Goal: Task Accomplishment & Management: Manage account settings

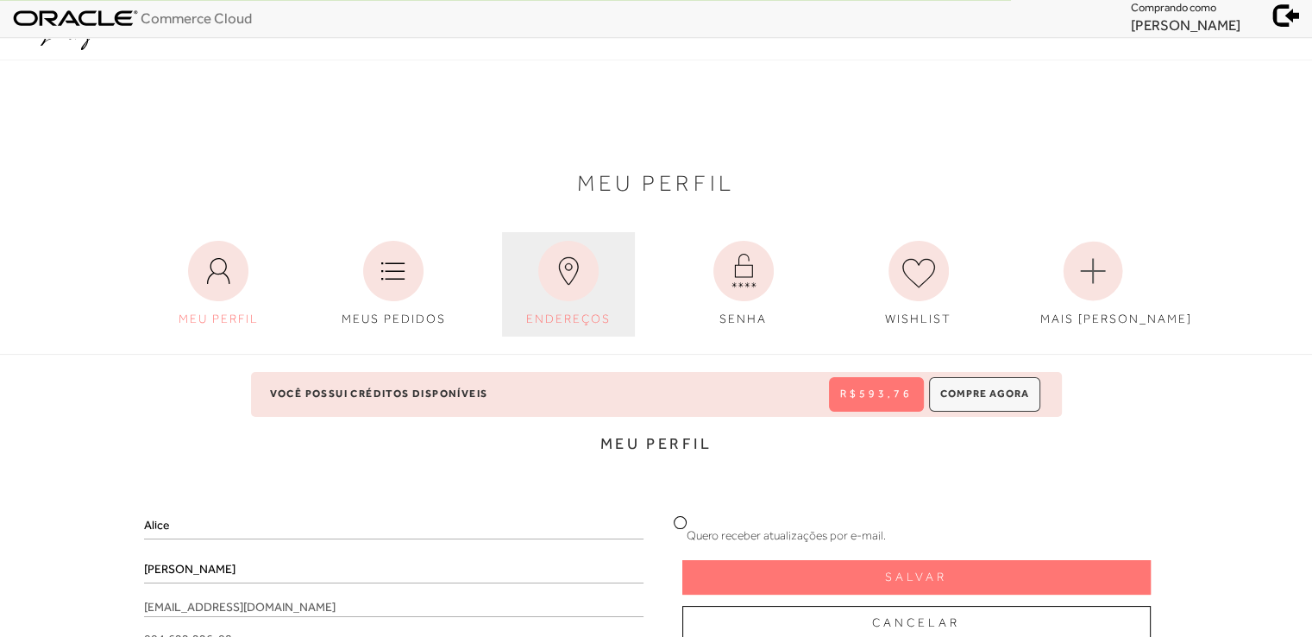
click at [552, 300] on link "ENDEREÇOS" at bounding box center [568, 284] width 133 height 104
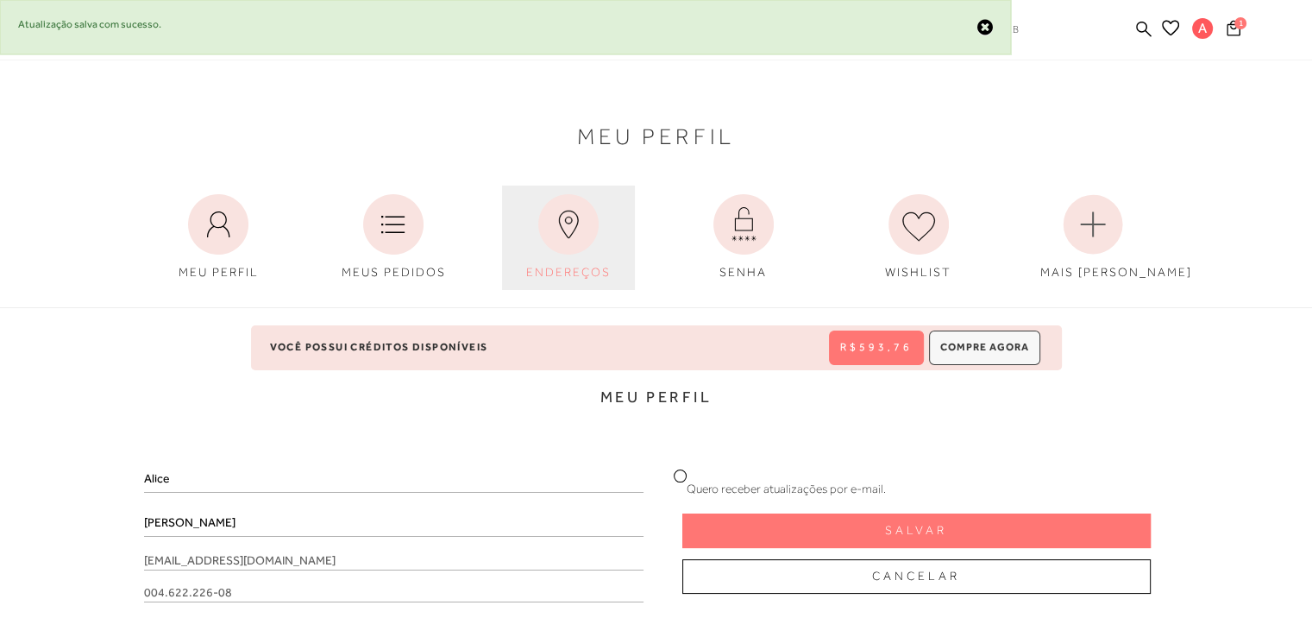
scroll to position [53, 0]
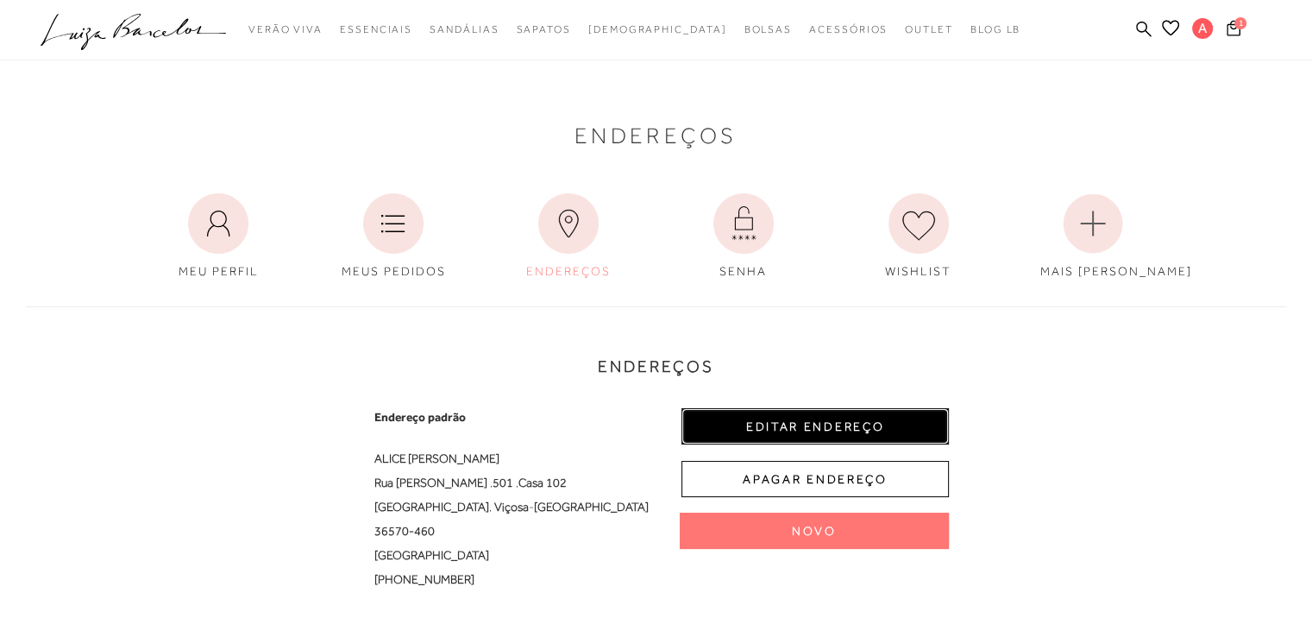
click at [836, 433] on button "EDITAR ENDEREÇO" at bounding box center [815, 426] width 267 height 36
select select "MG"
select select "BR"
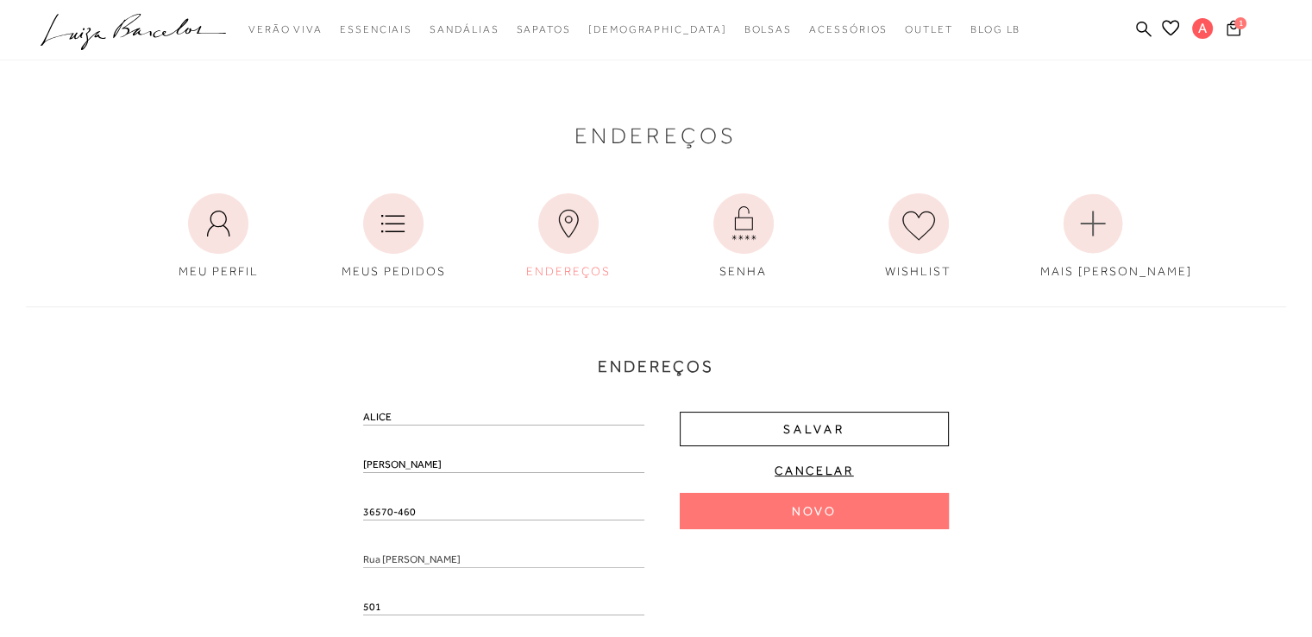
drag, startPoint x: 425, startPoint y: 515, endPoint x: 304, endPoint y: 498, distance: 122.9
click at [304, 498] on div "Endereços Endereço padrão [PERSON_NAME] [GEOGRAPHIC_DATA][PERSON_NAME] , 501 , …" at bounding box center [656, 610] width 1286 height 642
click at [407, 522] on input "text" at bounding box center [503, 529] width 281 height 17
paste input "36570-460"
type input "36570-460"
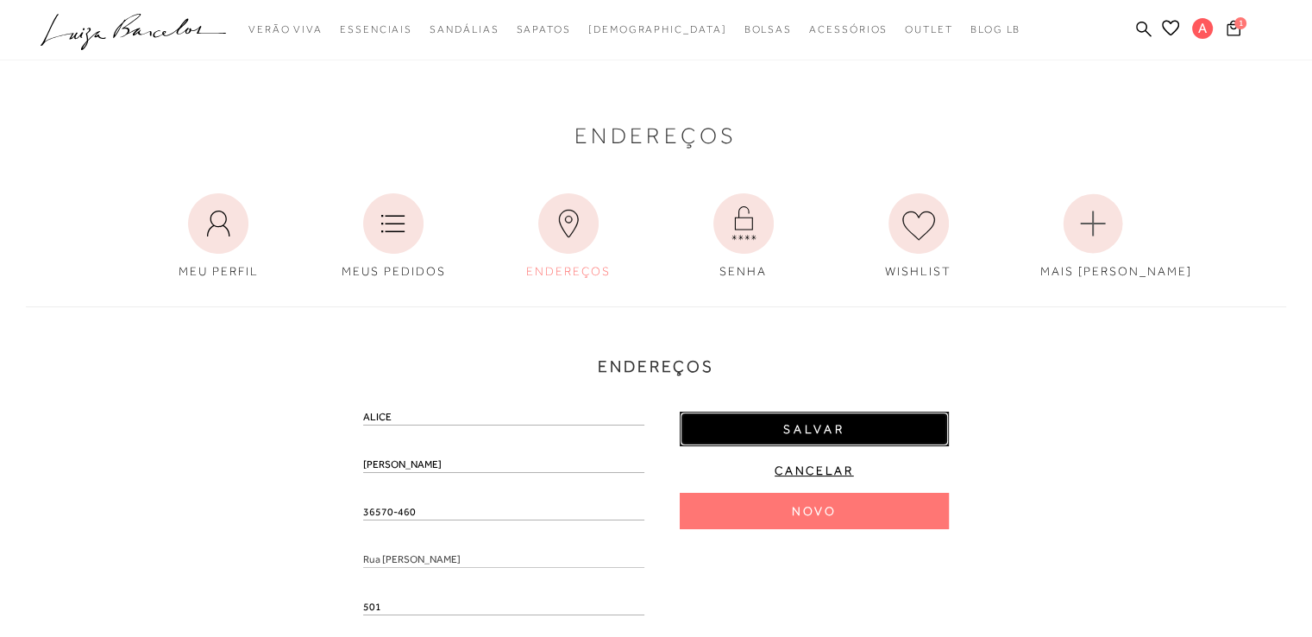
click at [793, 424] on span "Salvar" at bounding box center [814, 429] width 62 height 16
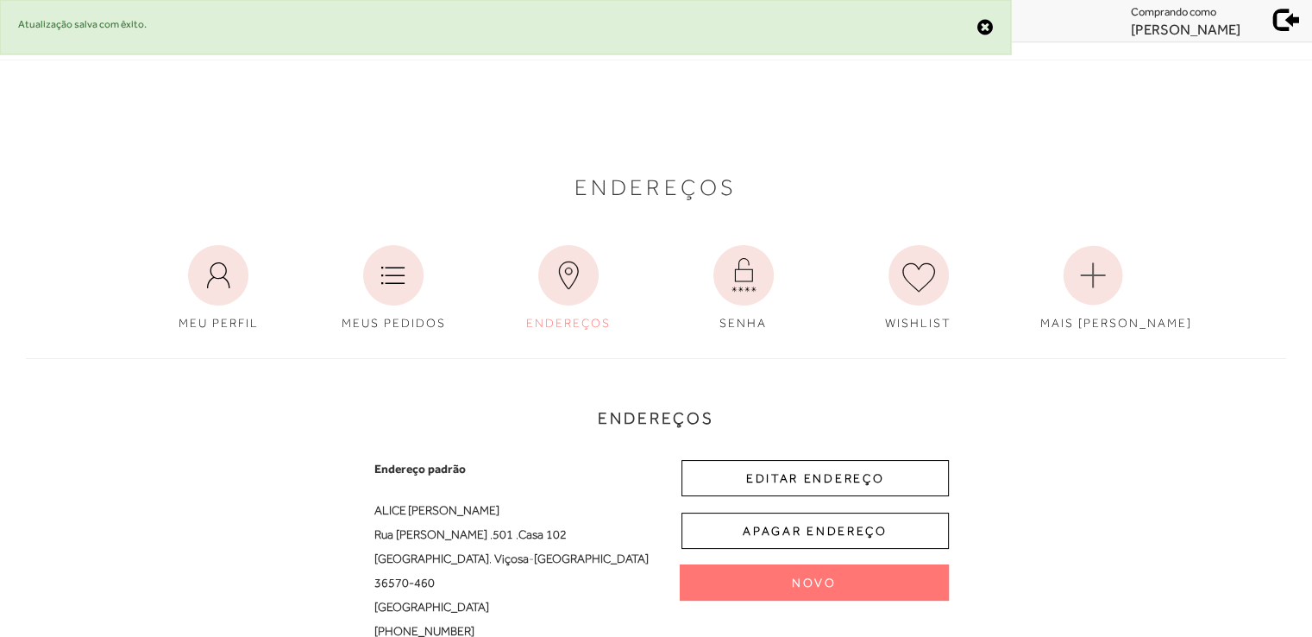
scroll to position [0, 0]
click at [1287, 22] on span at bounding box center [1287, 18] width 24 height 24
